Goal: Task Accomplishment & Management: Manage account settings

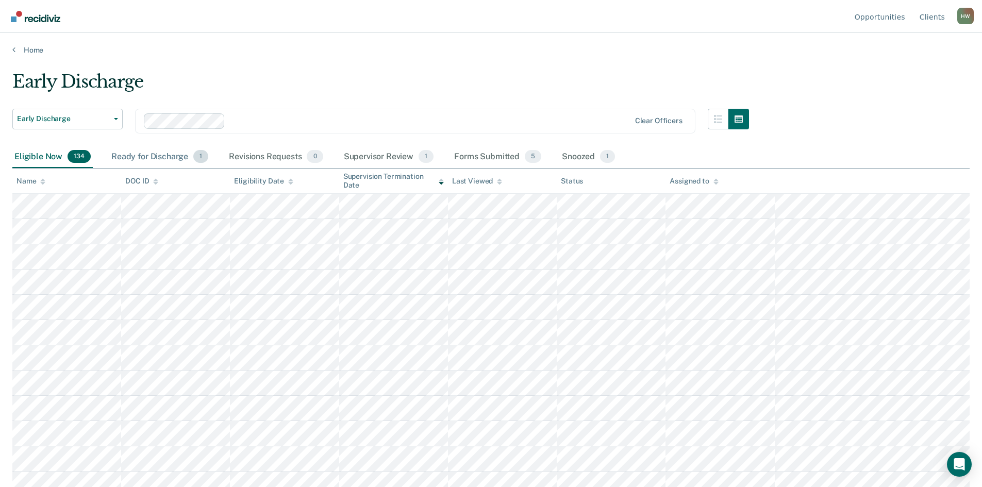
click at [166, 161] on div "Ready for Discharge 1" at bounding box center [159, 157] width 101 height 23
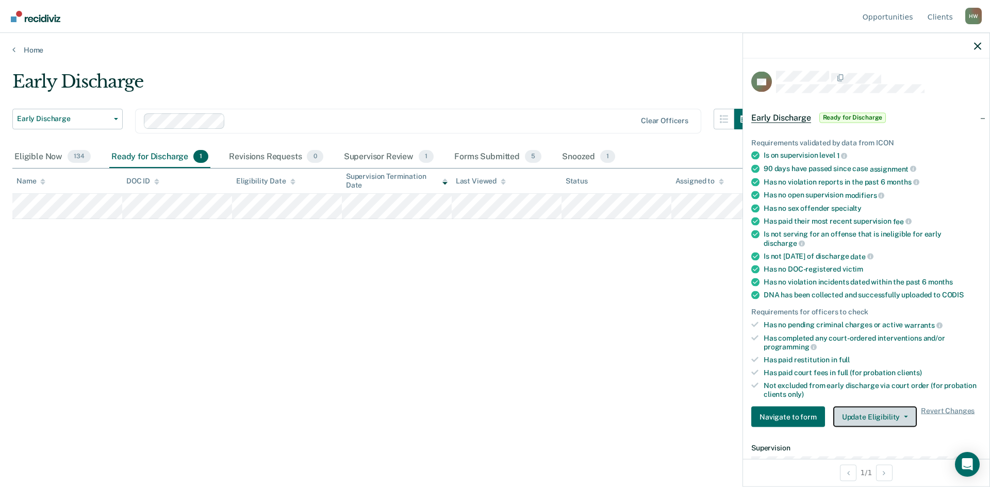
click at [898, 414] on button "Update Eligibility" at bounding box center [875, 417] width 84 height 21
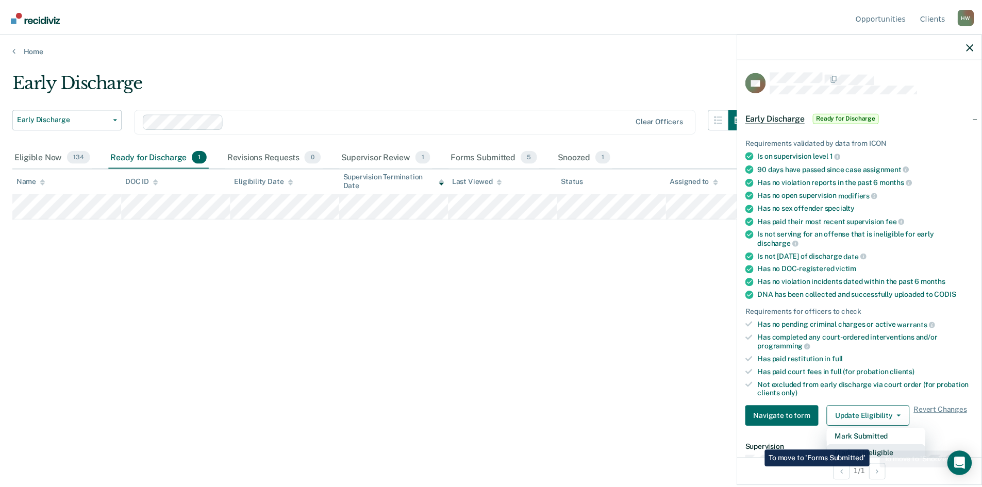
scroll to position [3, 0]
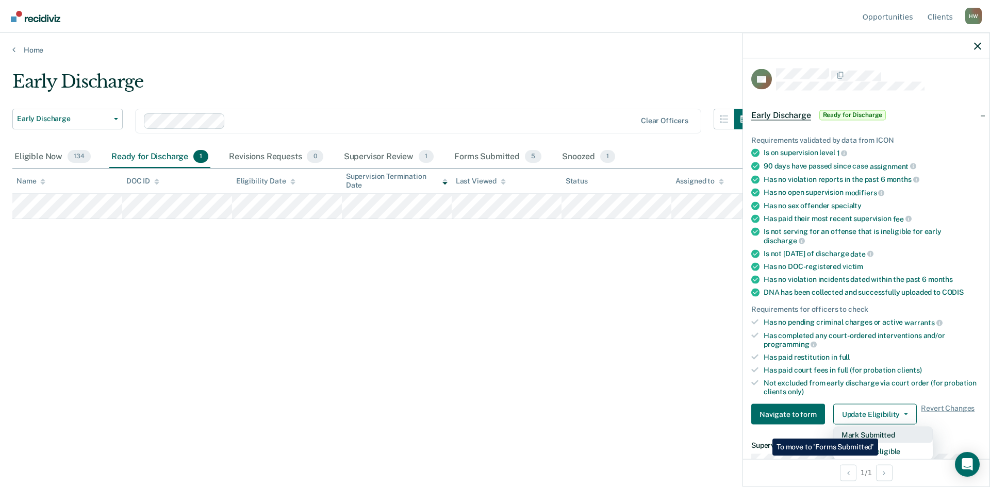
click at [881, 431] on button "Mark Submitted" at bounding box center [883, 435] width 100 height 16
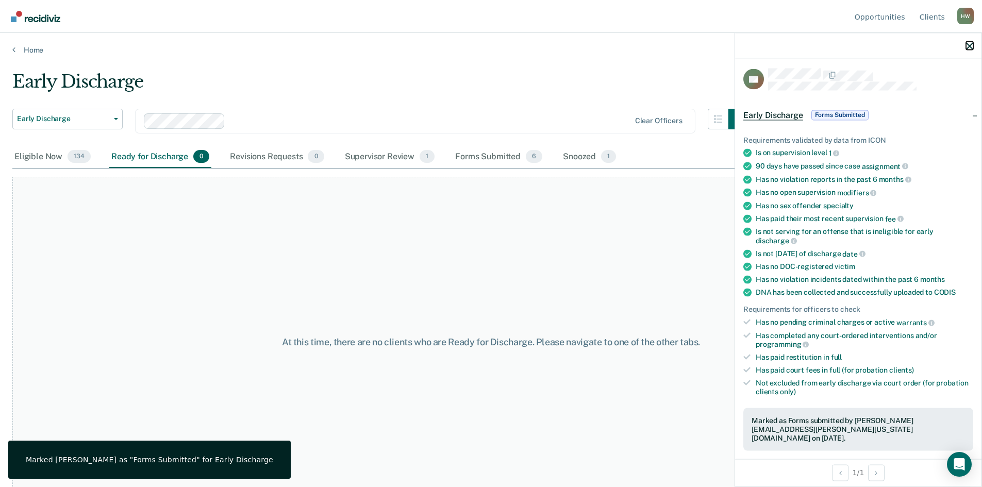
click at [970, 48] on icon "button" at bounding box center [969, 45] width 7 height 7
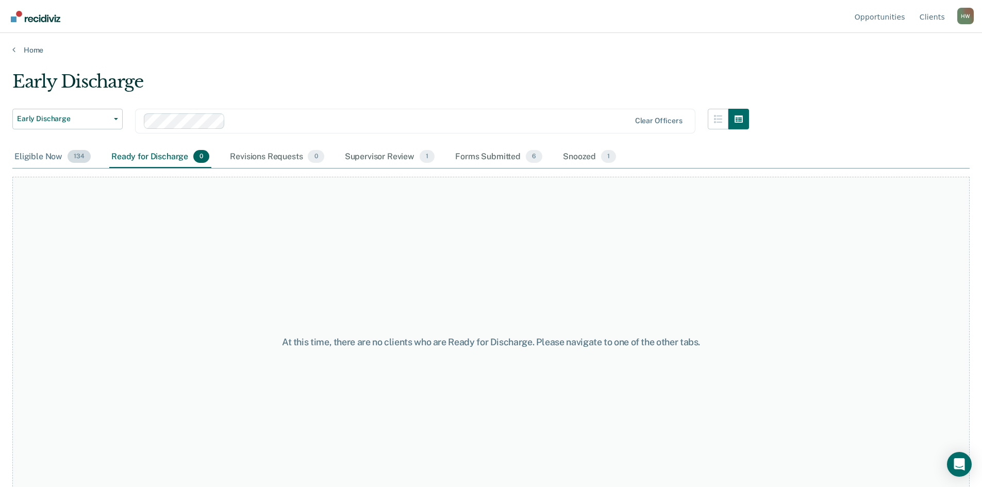
click at [34, 155] on div "Eligible Now 134" at bounding box center [52, 157] width 80 height 23
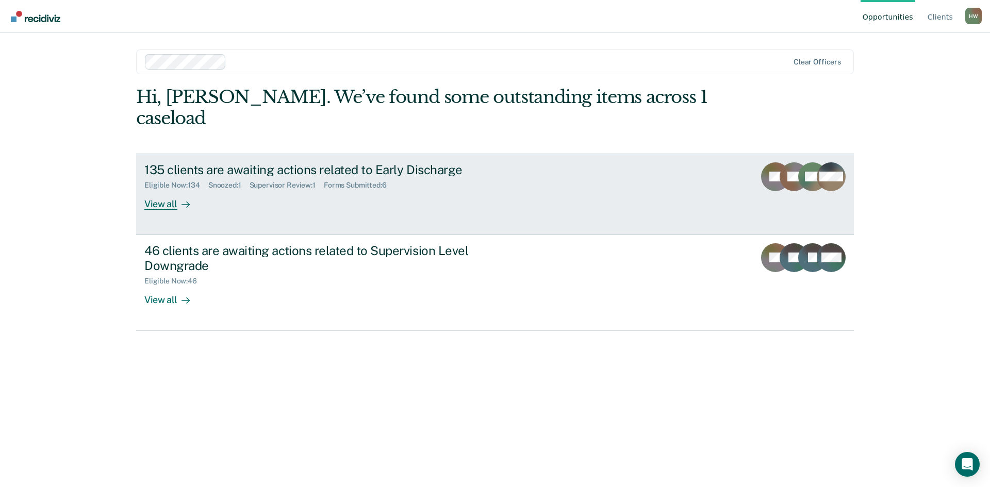
click at [310, 191] on link "135 clients are awaiting actions related to Early Discharge Eligible Now : 134 …" at bounding box center [495, 194] width 718 height 81
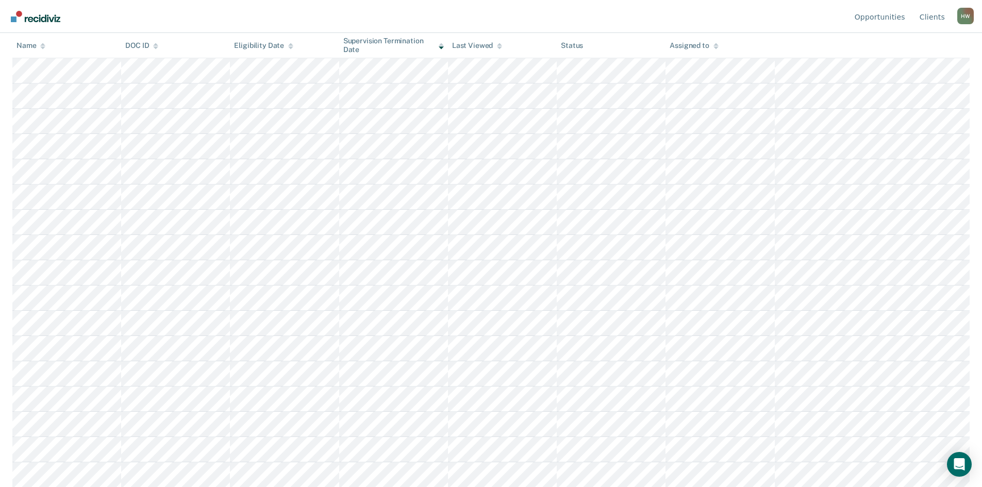
scroll to position [485, 0]
